Goal: Information Seeking & Learning: Learn about a topic

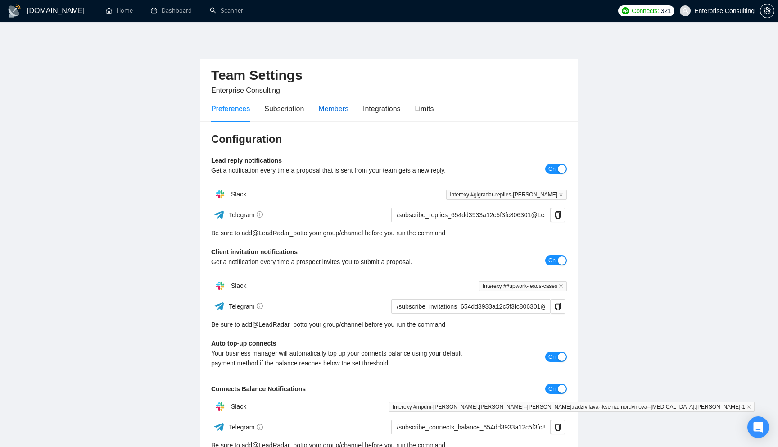
click at [340, 113] on div "Members" at bounding box center [333, 108] width 30 height 11
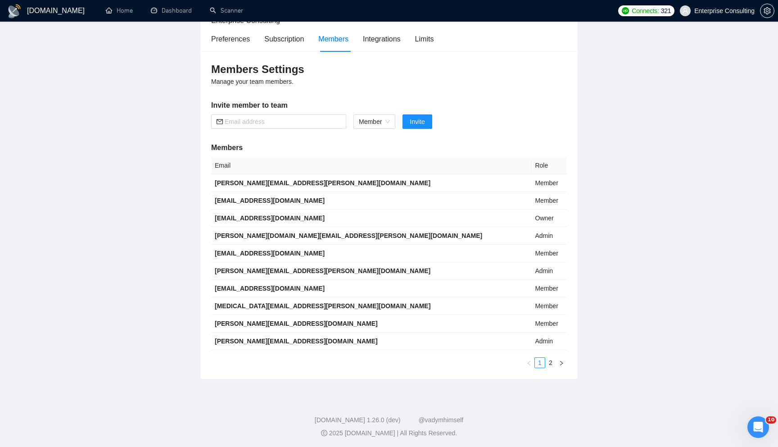
scroll to position [69, 0]
click at [300, 127] on span at bounding box center [278, 122] width 135 height 14
paste input "katerina.baranova@interexy.com"
type input "katerina.baranova@interexy.com"
click at [423, 122] on span "Invite" at bounding box center [417, 123] width 15 height 10
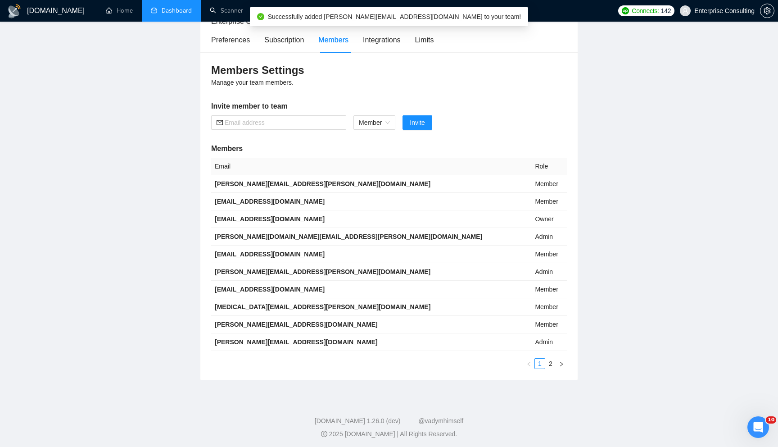
click at [177, 9] on link "Dashboard" at bounding box center [171, 11] width 41 height 8
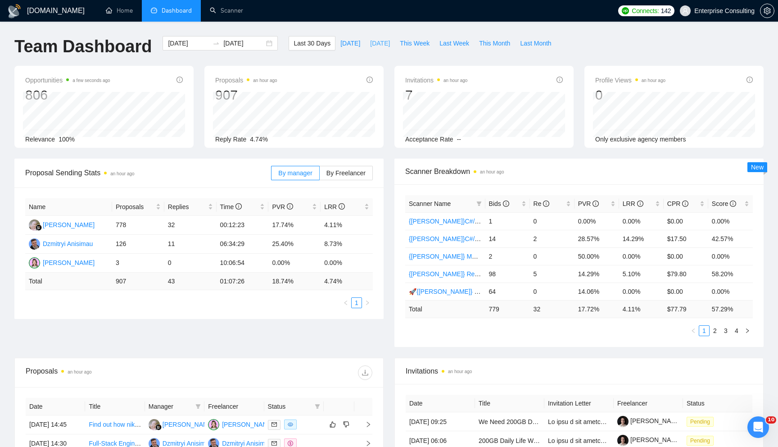
click at [377, 45] on span "[DATE]" at bounding box center [380, 43] width 20 height 10
type input "2025-09-04"
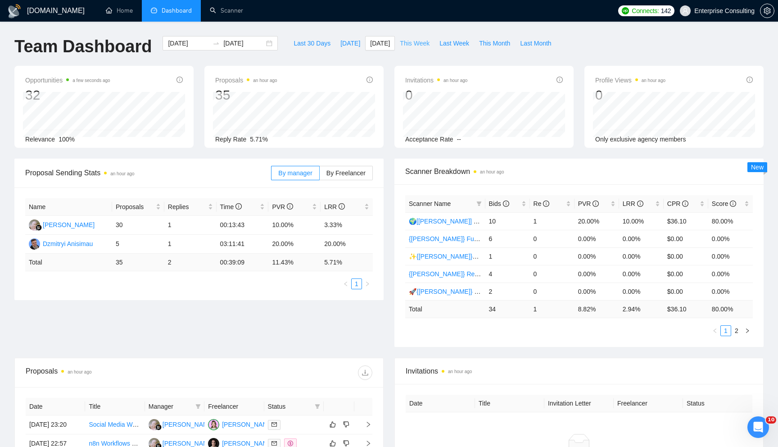
click at [427, 42] on span "This Week" at bounding box center [415, 43] width 30 height 10
type input "2025-09-01"
type input "2025-09-07"
click at [439, 223] on link "{[PERSON_NAME]}React/Next.js/Node.js (Long-term, All Niches)" at bounding box center [500, 220] width 182 height 7
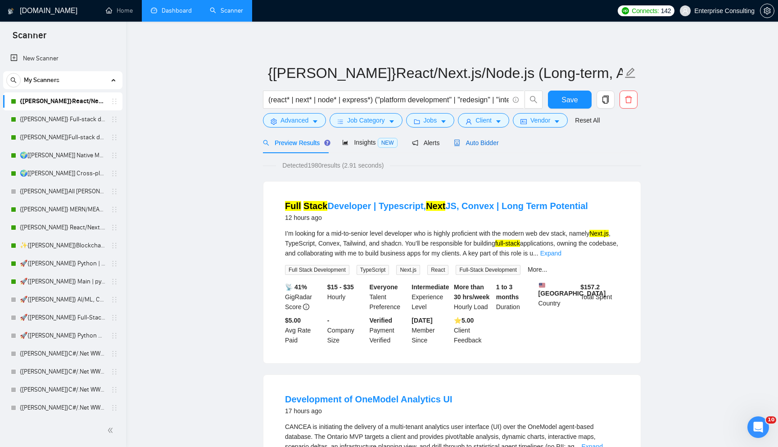
click at [475, 146] on span "Auto Bidder" at bounding box center [476, 142] width 45 height 7
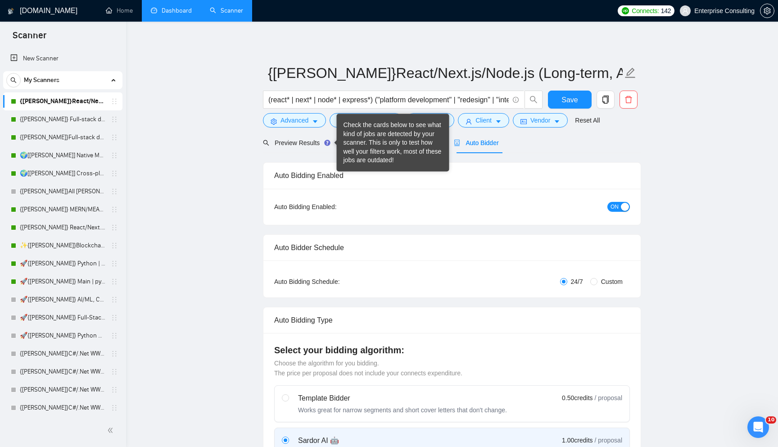
click at [364, 138] on div "Check the cards below to see what kind of jobs are detected by your scanner. Th…" at bounding box center [393, 143] width 99 height 44
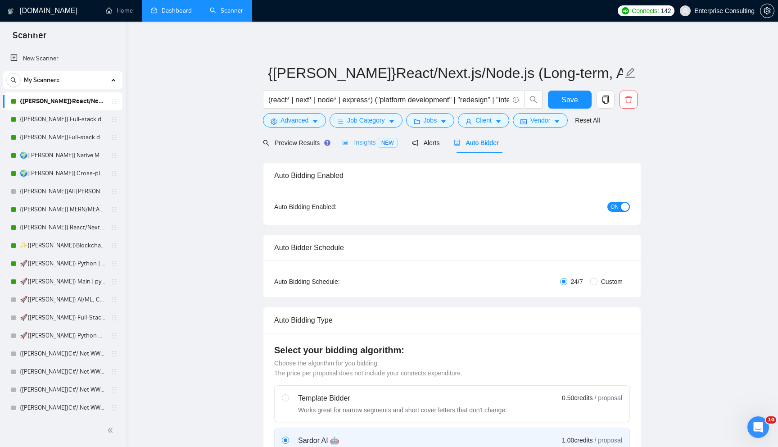
click at [376, 136] on div "Insights NEW" at bounding box center [369, 142] width 55 height 21
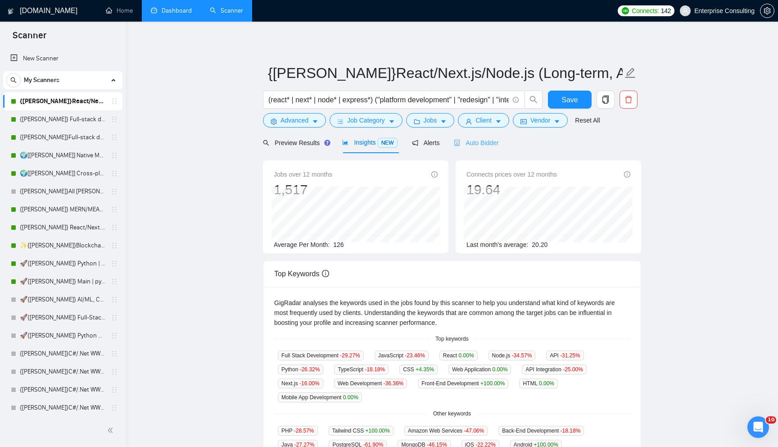
click at [484, 147] on div "Auto Bidder" at bounding box center [476, 142] width 45 height 21
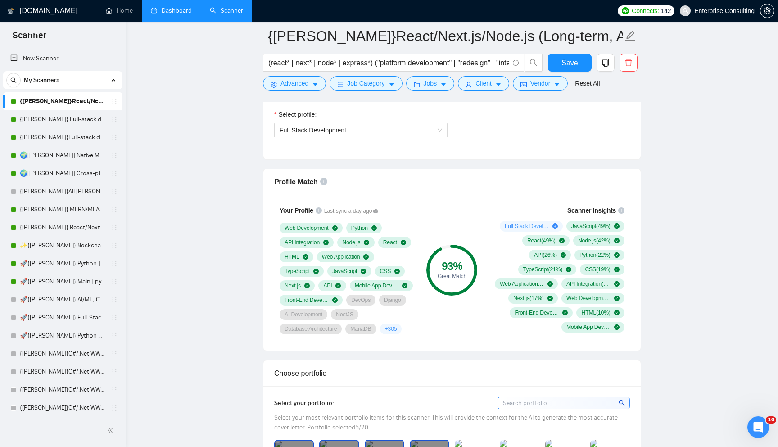
scroll to position [528, 0]
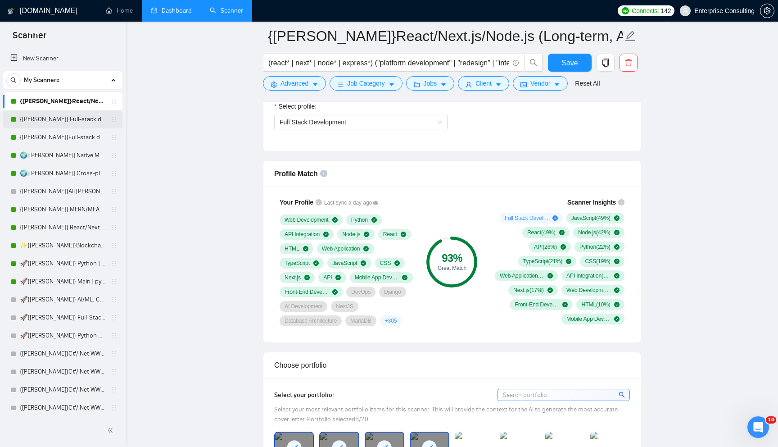
click at [54, 116] on link "{[PERSON_NAME]} Full-stack devs WW - pain point" at bounding box center [63, 119] width 86 height 18
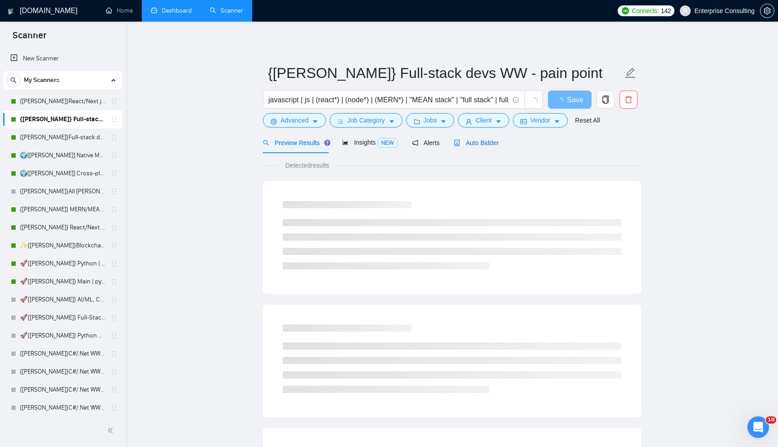
click at [493, 140] on span "Auto Bidder" at bounding box center [476, 142] width 45 height 7
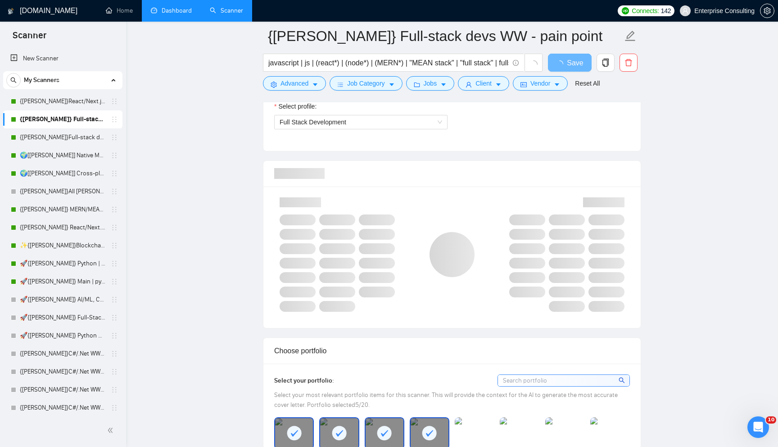
scroll to position [531, 0]
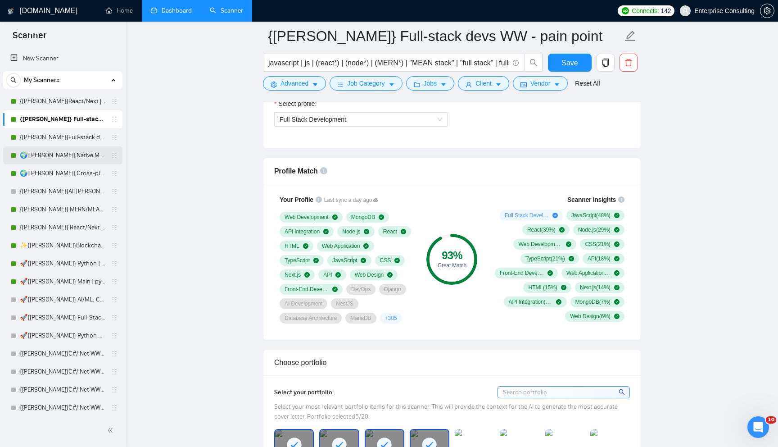
click at [67, 160] on link "🌍[[PERSON_NAME]] Native Mobile WW" at bounding box center [63, 155] width 86 height 18
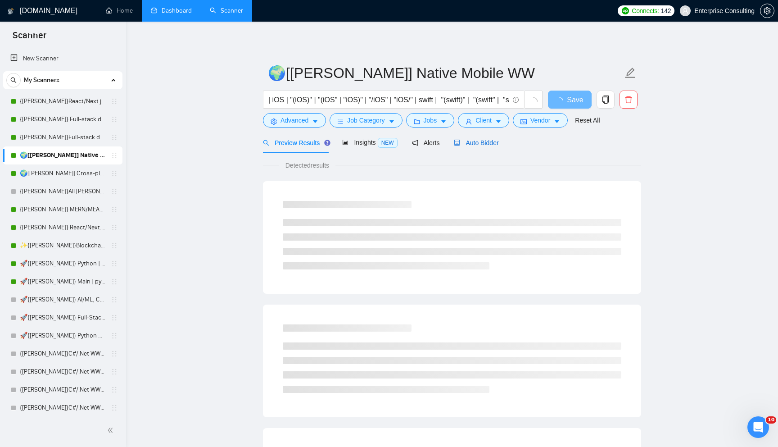
click at [490, 145] on span "Auto Bidder" at bounding box center [476, 142] width 45 height 7
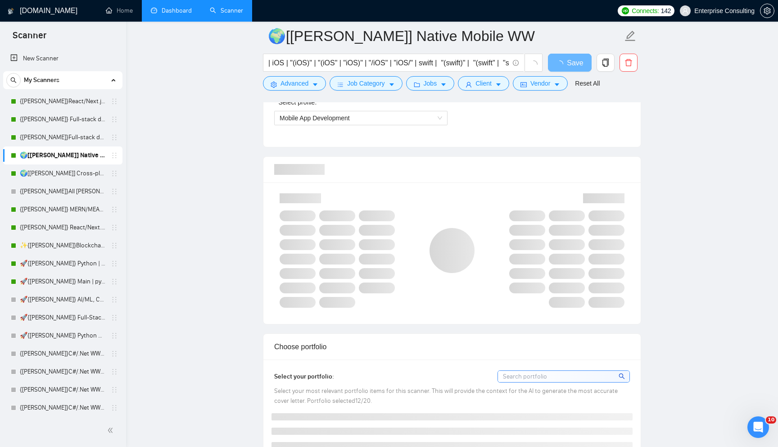
scroll to position [541, 0]
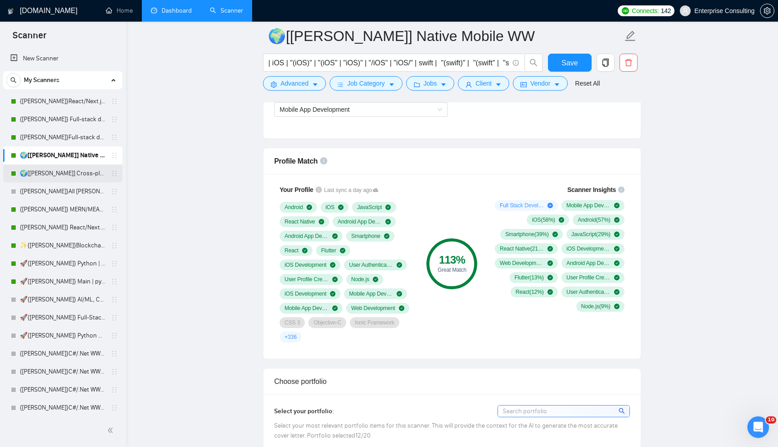
click at [44, 173] on link "🌍[[PERSON_NAME]] Cross-platform Mobile WW" at bounding box center [63, 173] width 86 height 18
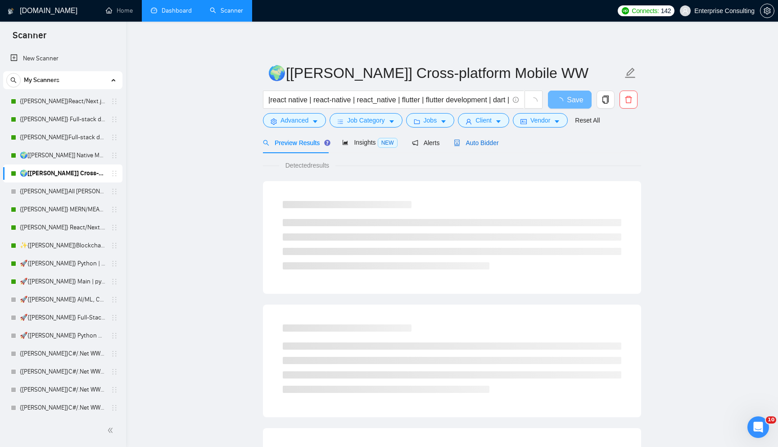
click at [481, 140] on span "Auto Bidder" at bounding box center [476, 142] width 45 height 7
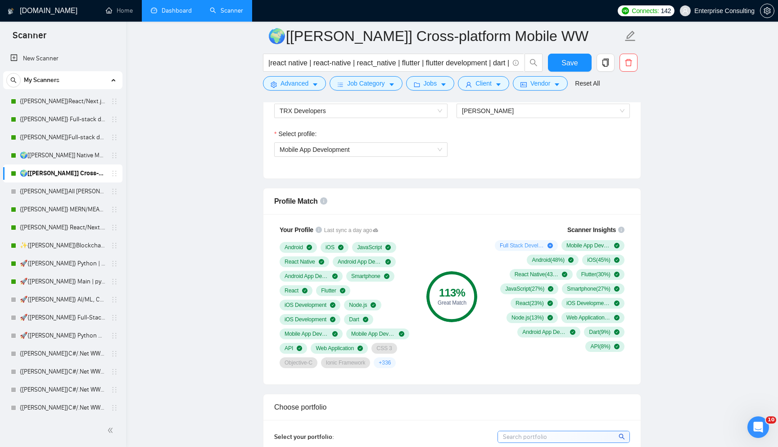
scroll to position [504, 0]
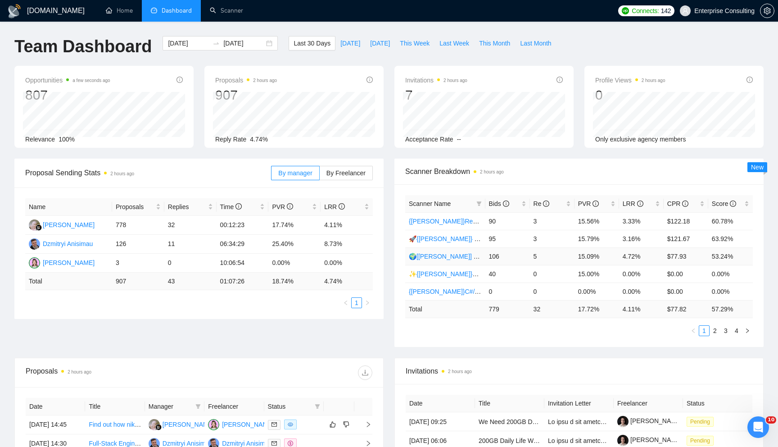
click at [448, 257] on link "🌍[[PERSON_NAME]] Native Mobile WW" at bounding box center [467, 256] width 117 height 7
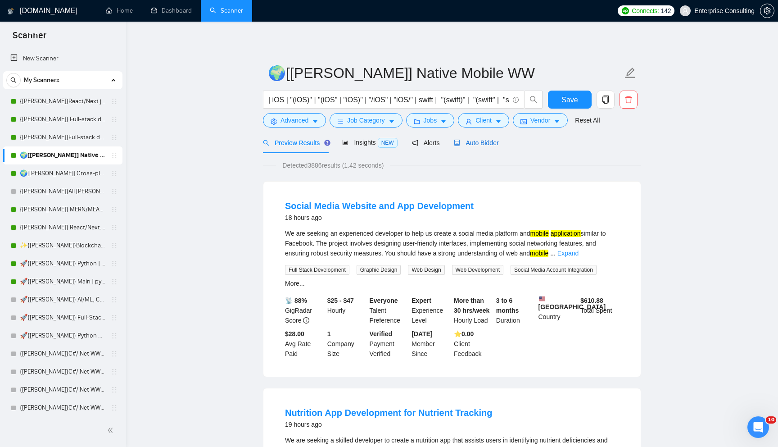
click at [477, 140] on span "Auto Bidder" at bounding box center [476, 142] width 45 height 7
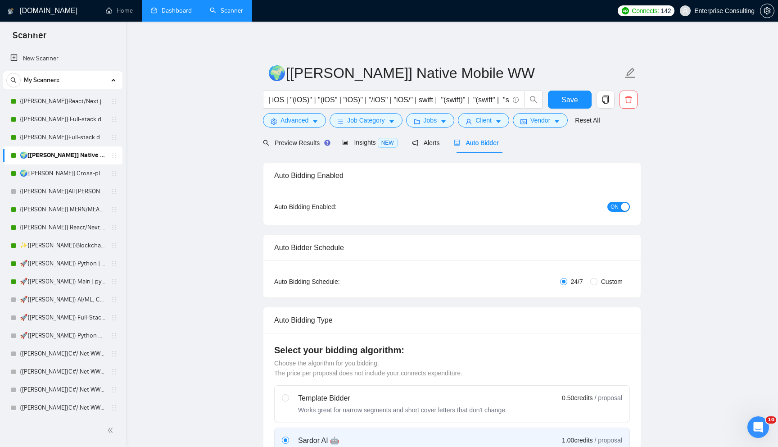
click at [184, 14] on link "Dashboard" at bounding box center [171, 11] width 41 height 8
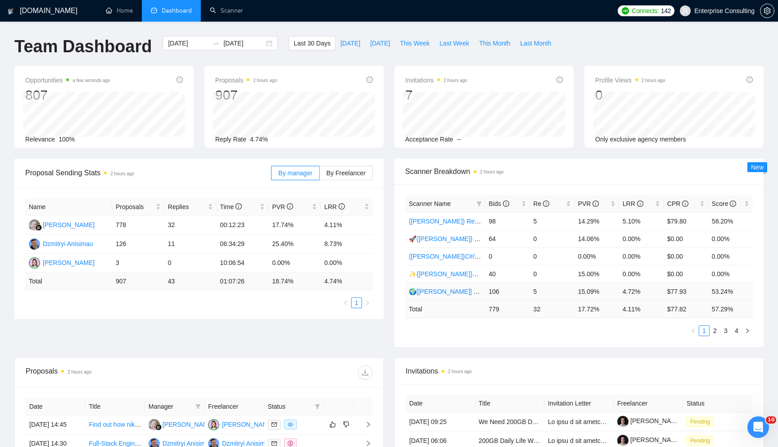
click at [463, 290] on link "🌍[[PERSON_NAME]] Native Mobile WW" at bounding box center [467, 291] width 117 height 7
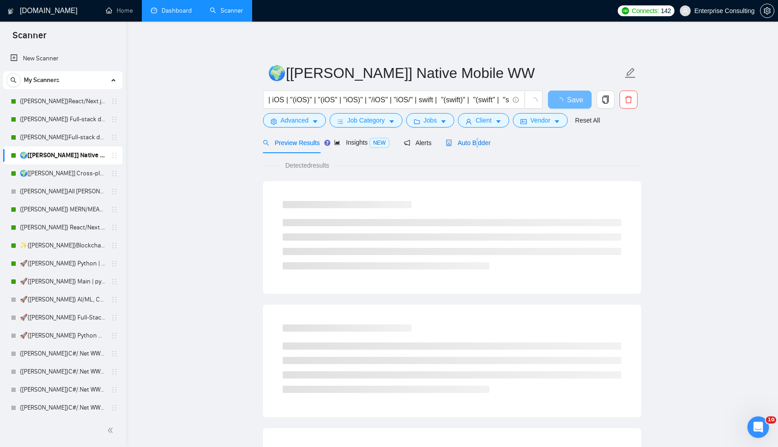
click at [480, 145] on span "Auto Bidder" at bounding box center [468, 142] width 45 height 7
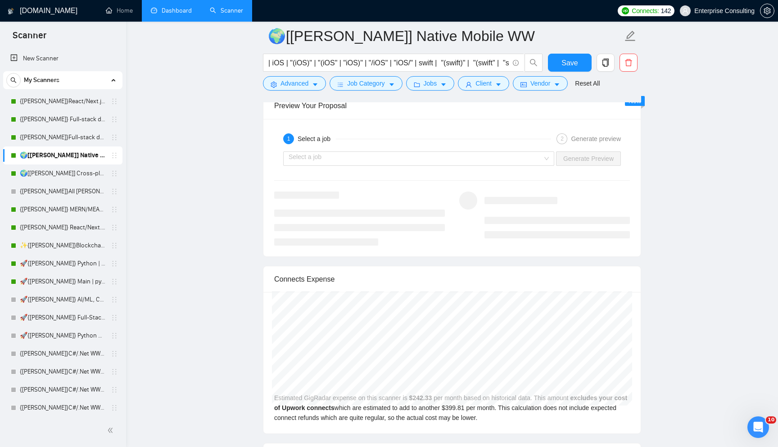
scroll to position [1790, 0]
click at [382, 154] on input "search" at bounding box center [416, 158] width 254 height 14
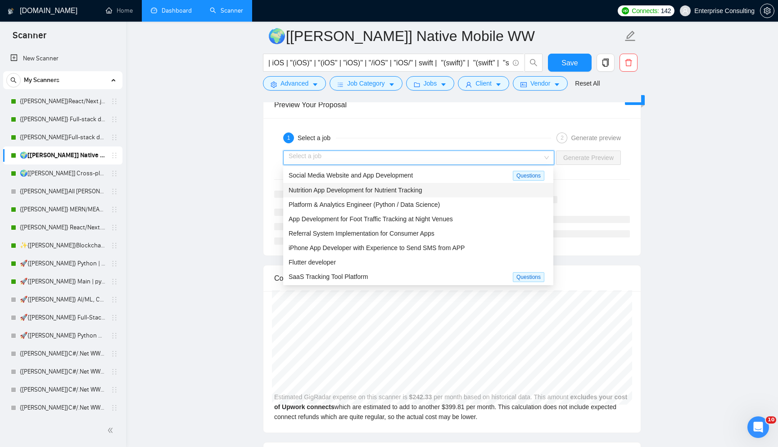
click at [388, 192] on span "Nutrition App Development for Nutrient Tracking" at bounding box center [355, 189] width 133 height 7
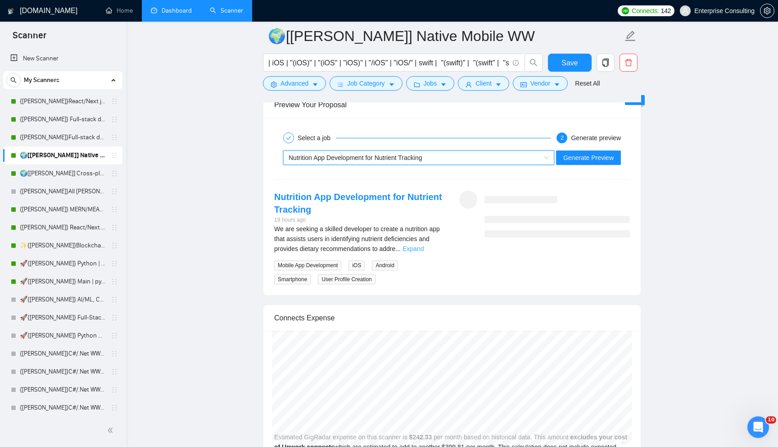
click at [424, 251] on link "Expand" at bounding box center [413, 248] width 21 height 7
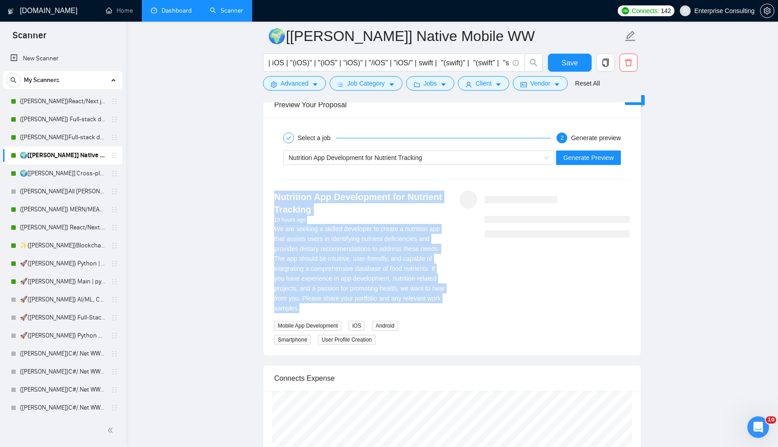
drag, startPoint x: 270, startPoint y: 195, endPoint x: 407, endPoint y: 305, distance: 175.2
click at [407, 305] on div "Nutrition App Development for Nutrient Tracking 19 hours ago We are seeking a s…" at bounding box center [359, 267] width 185 height 154
copy div "Nutrition App Development for Nutrient Tracking 19 hours ago We are seeking a s…"
click at [365, 222] on div "19 hours ago" at bounding box center [359, 220] width 171 height 9
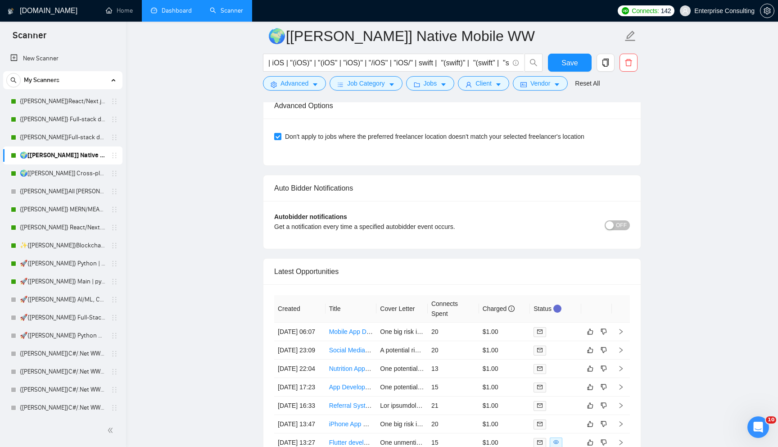
scroll to position [2233, 0]
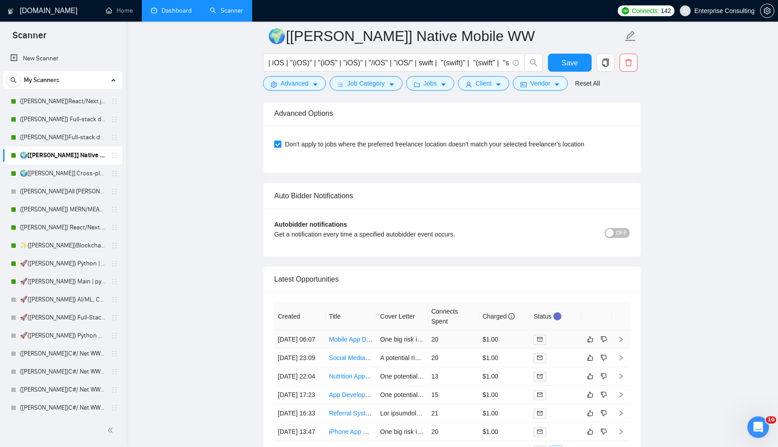
click at [367, 342] on link "Mobile App Developer (Flutter) — Finish & Launch a Video-First Booking App (Lon…" at bounding box center [454, 338] width 251 height 7
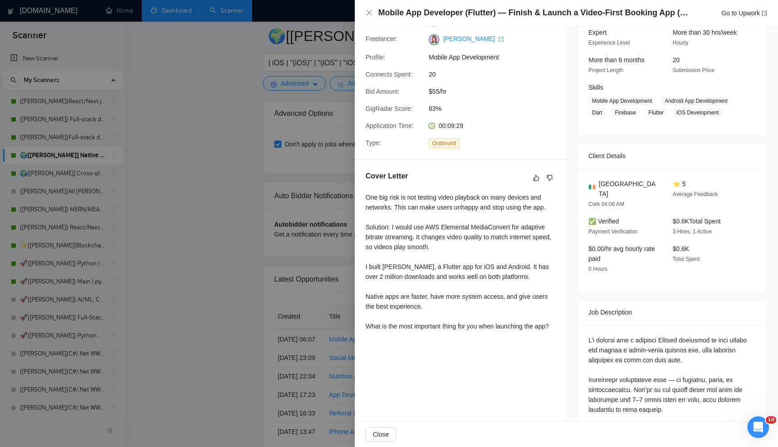
scroll to position [95, 0]
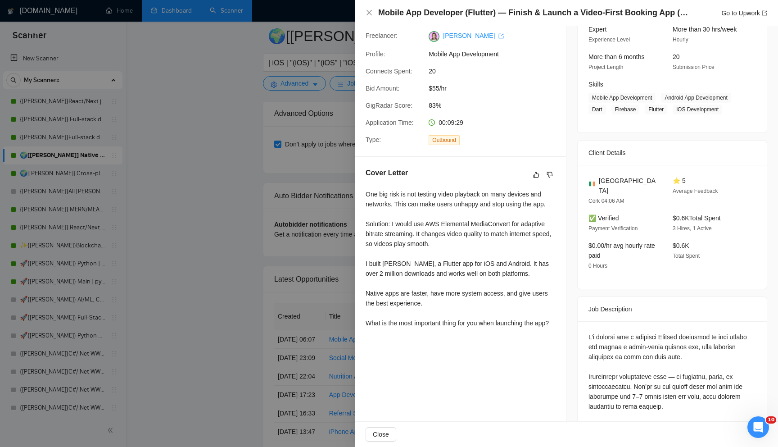
click at [606, 191] on span "[GEOGRAPHIC_DATA]" at bounding box center [628, 186] width 59 height 20
copy span "[GEOGRAPHIC_DATA]"
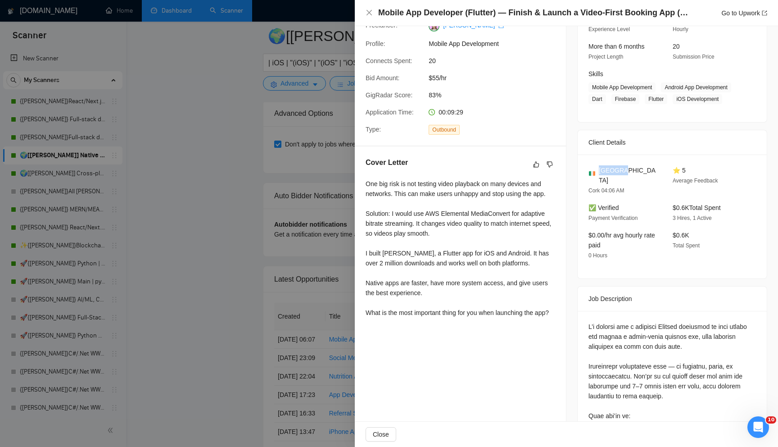
scroll to position [105, 0]
click at [310, 199] on div at bounding box center [389, 223] width 778 height 447
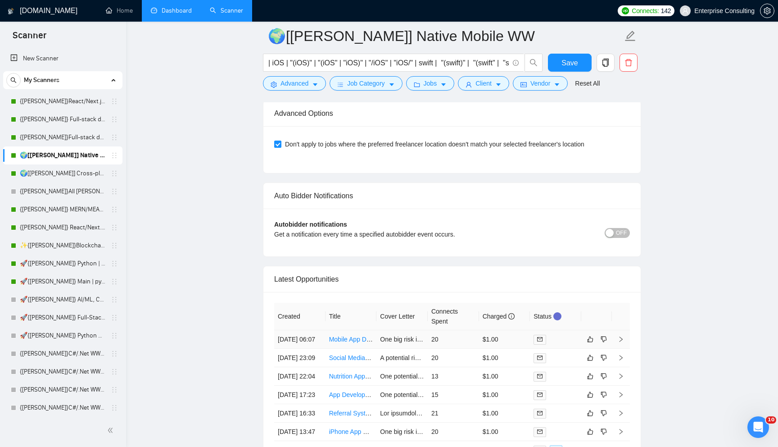
click at [343, 343] on link "Mobile App Developer (Flutter) — Finish & Launch a Video-First Booking App (Lon…" at bounding box center [454, 338] width 251 height 7
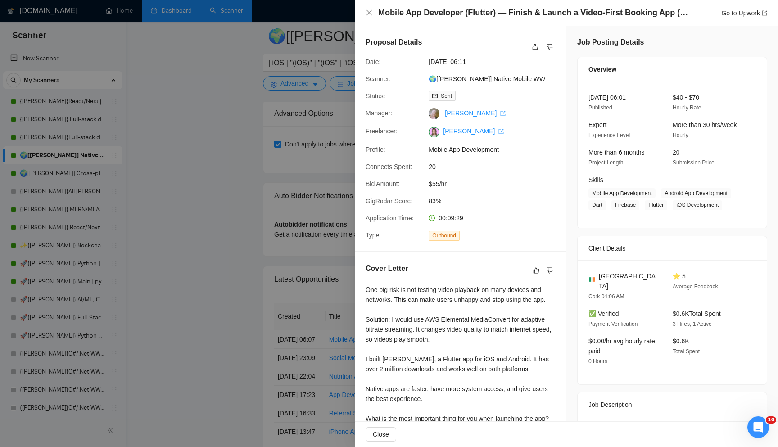
click at [277, 250] on div at bounding box center [389, 223] width 778 height 447
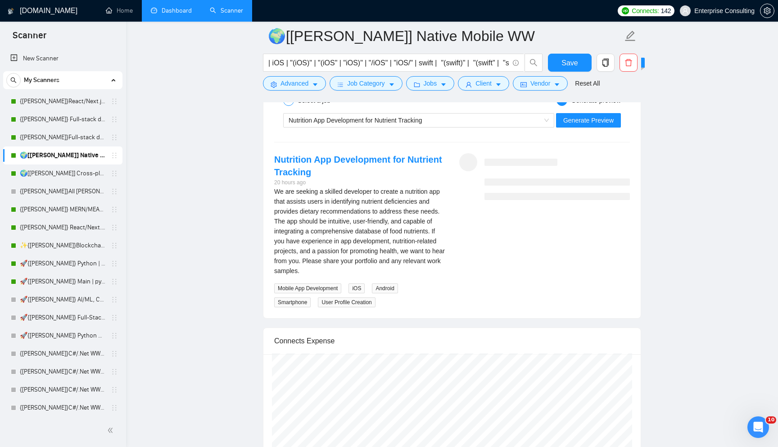
scroll to position [1792, 0]
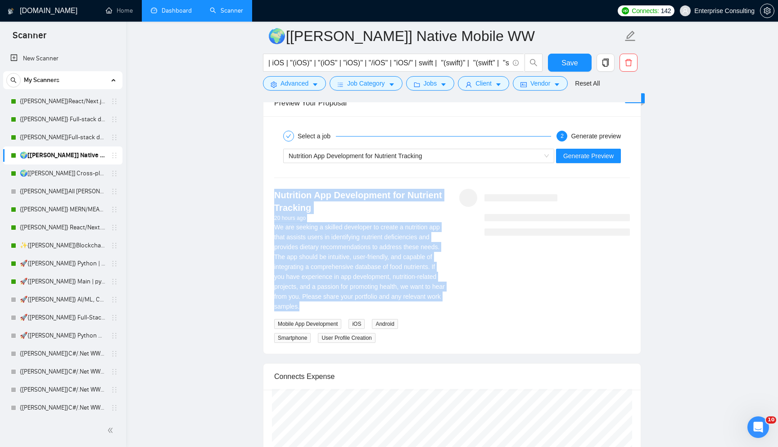
drag, startPoint x: 267, startPoint y: 191, endPoint x: 399, endPoint y: 304, distance: 173.7
click at [399, 304] on div "Nutrition App Development for Nutrient Tracking 20 hours ago We are seeking a s…" at bounding box center [359, 266] width 185 height 154
copy div "Nutrition App Development for Nutrient Tracking 20 hours ago We are seeking a s…"
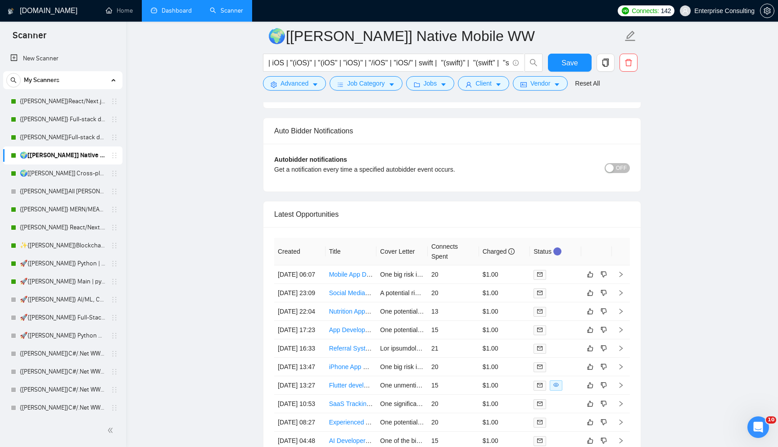
scroll to position [2298, 0]
click at [376, 320] on td "Nutrition App Development for Nutrient Tracking" at bounding box center [351, 310] width 51 height 18
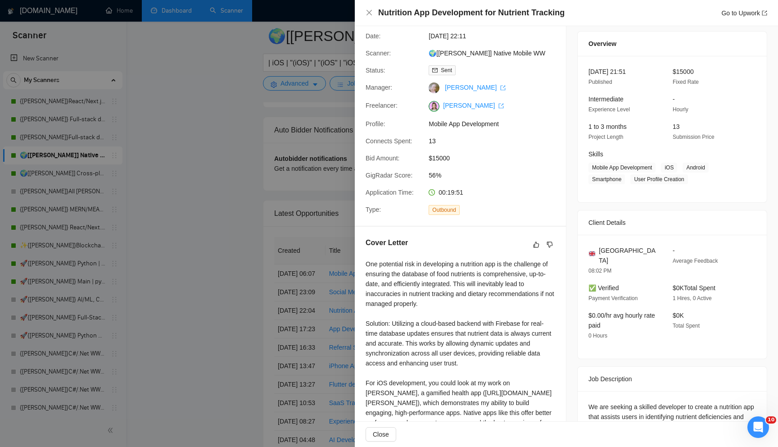
scroll to position [115, 0]
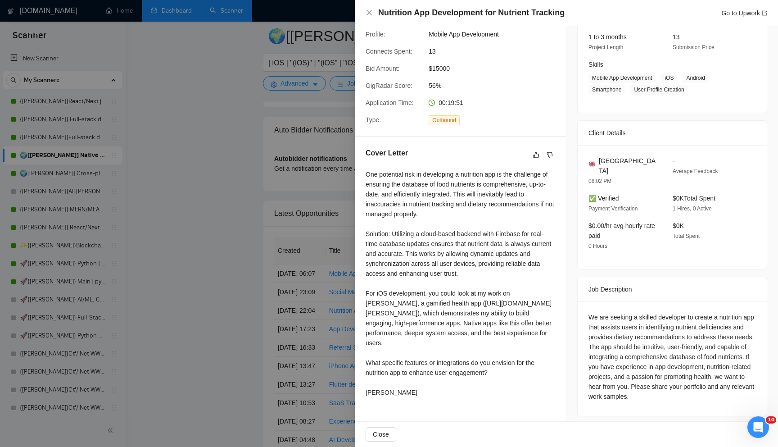
click at [315, 325] on div at bounding box center [389, 223] width 778 height 447
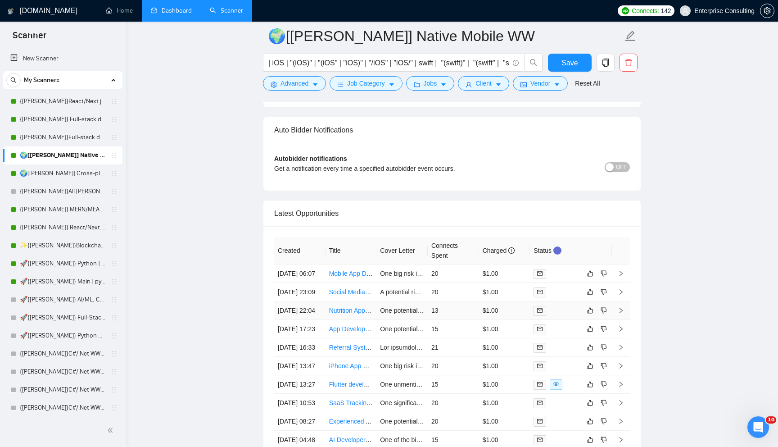
click at [351, 314] on link "Nutrition App Development for Nutrient Tracking" at bounding box center [395, 310] width 133 height 7
